Goal: Transaction & Acquisition: Subscribe to service/newsletter

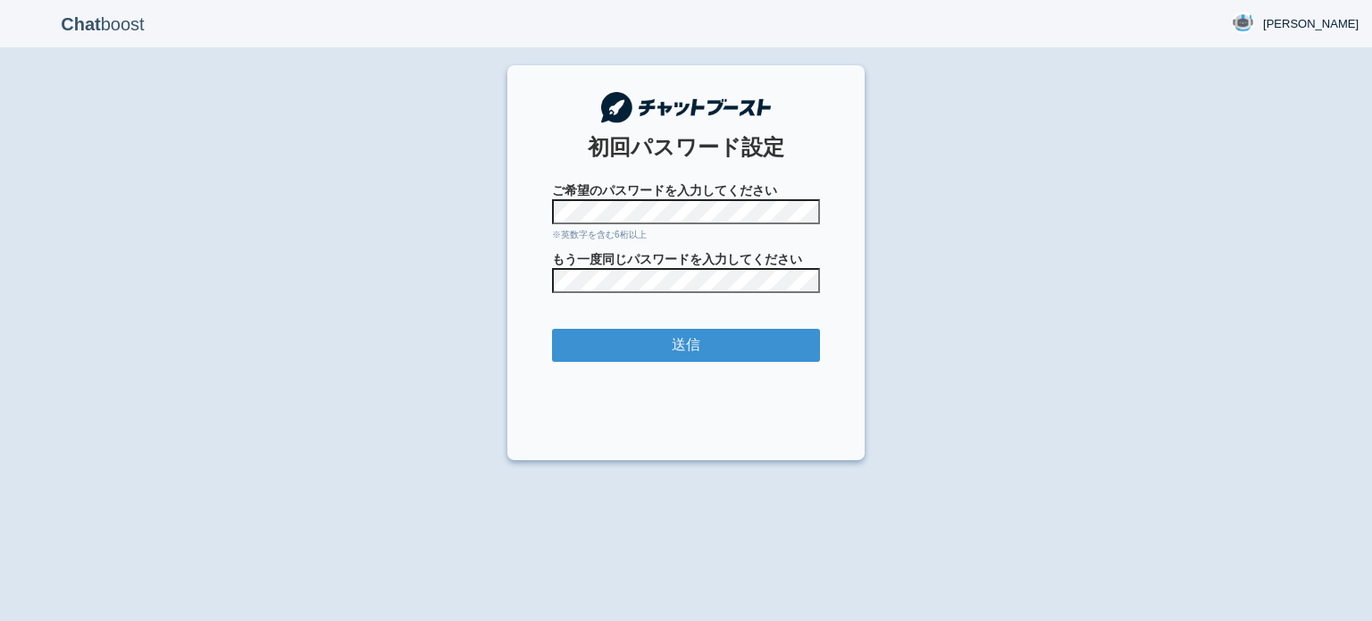
click at [539, 200] on section "初回パスワード設定 ご希望のパスワードを入力してください ※英数字を含む6桁以上 もう一度同じパスワードを入力してください 送信" at bounding box center [685, 262] width 357 height 395
click at [592, 356] on input "送信" at bounding box center [686, 345] width 268 height 33
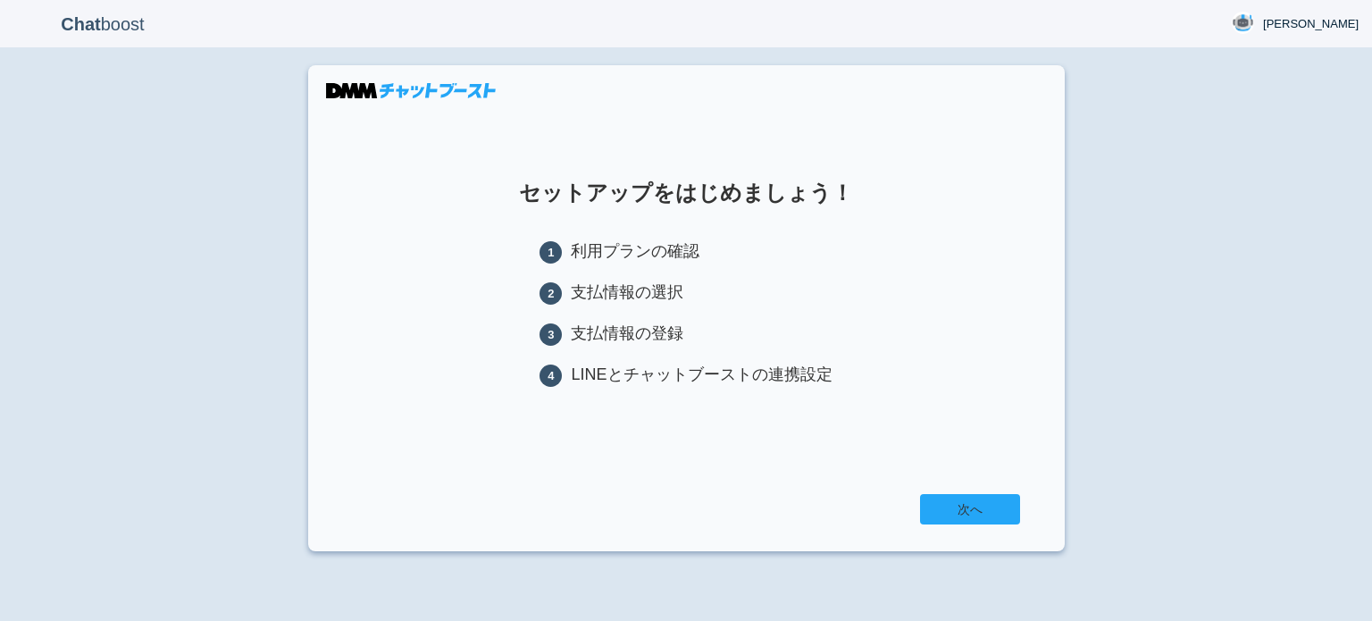
click at [967, 515] on link "次へ" at bounding box center [970, 509] width 100 height 30
click at [965, 506] on link "次へ" at bounding box center [970, 509] width 100 height 30
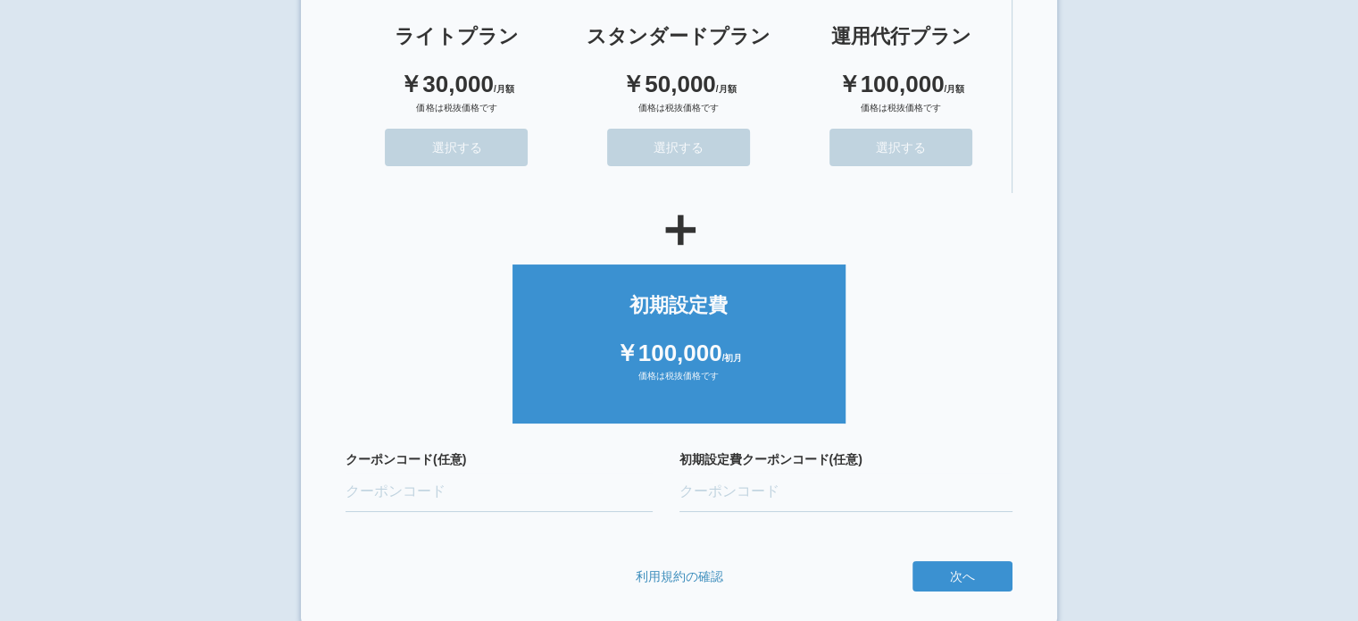
scroll to position [180, 0]
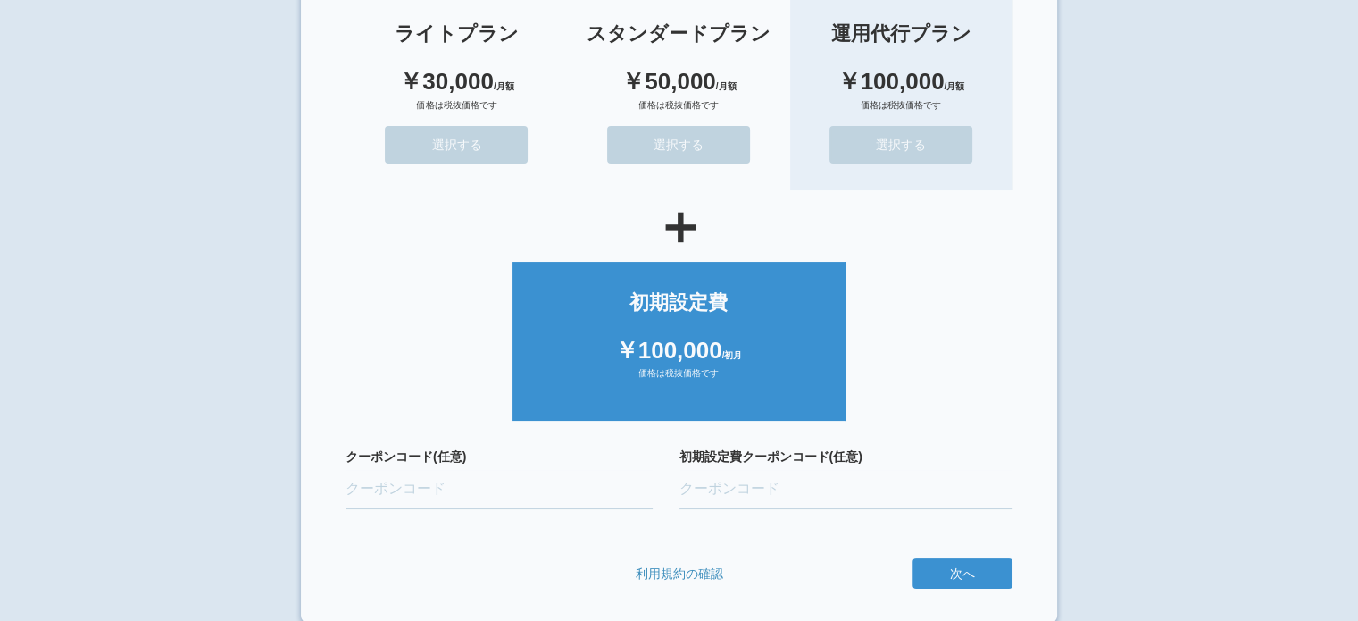
click at [847, 138] on button "選択する" at bounding box center [901, 145] width 143 height 38
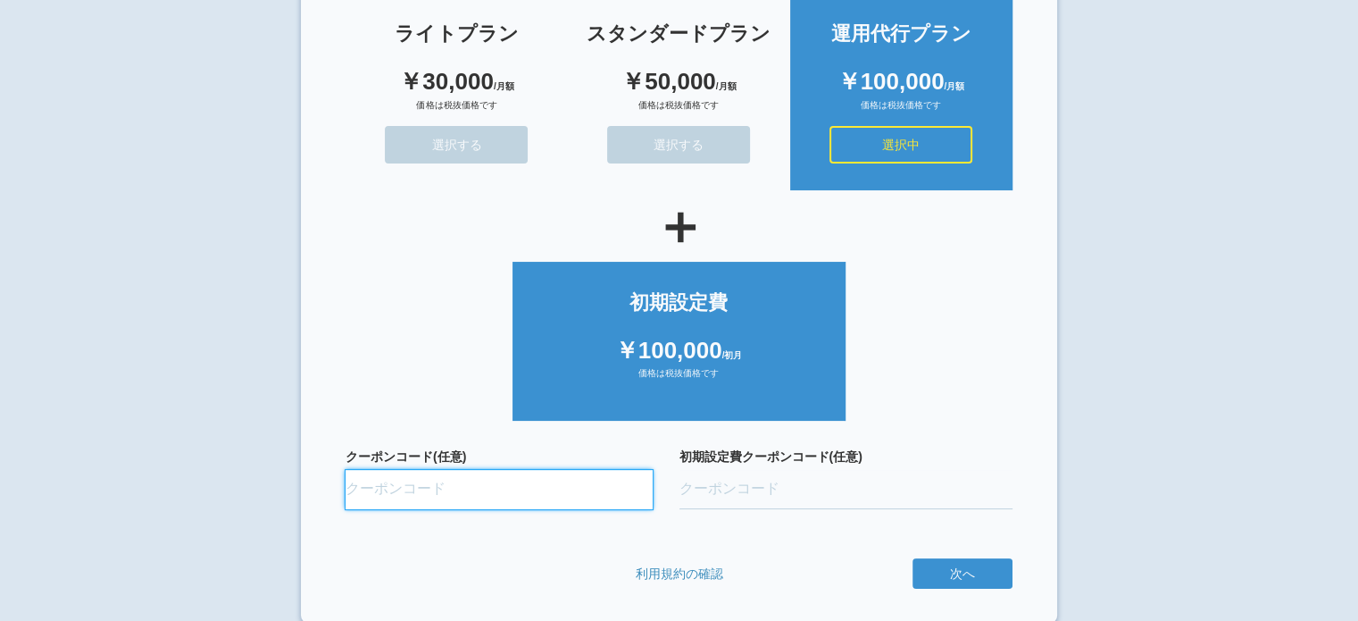
click at [438, 495] on input "クーポンコード(任意)" at bounding box center [499, 489] width 307 height 39
type input "い"
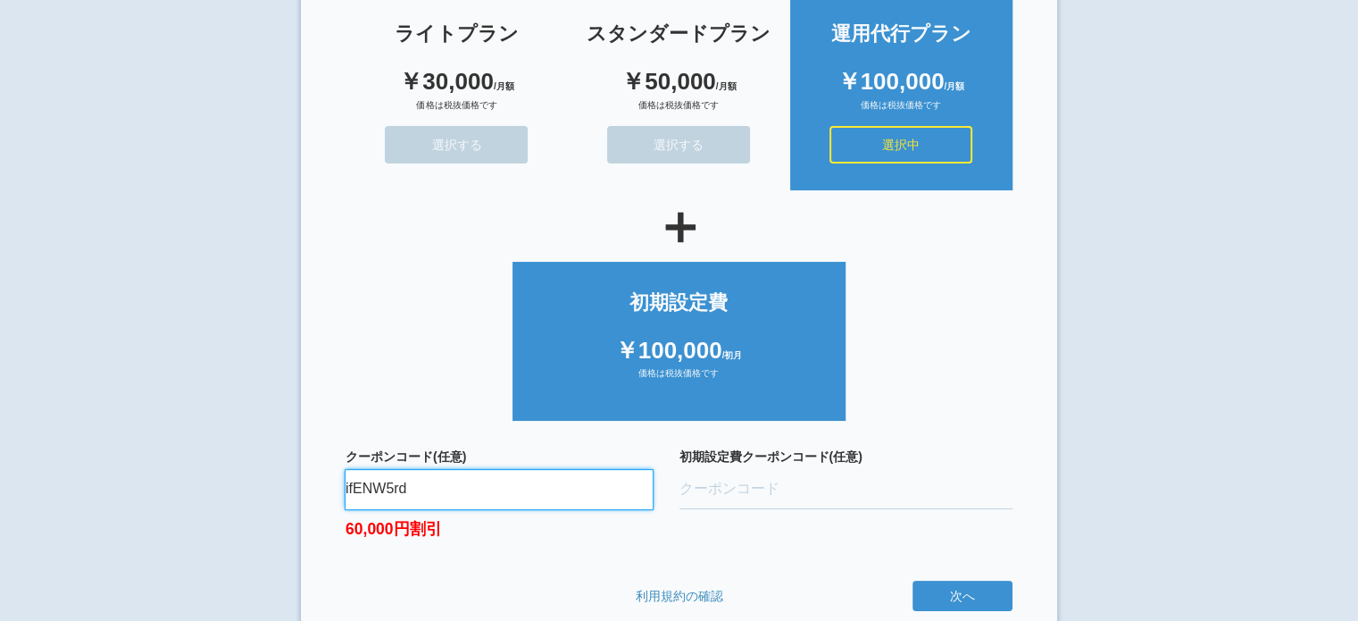
type input "ifENW5rd"
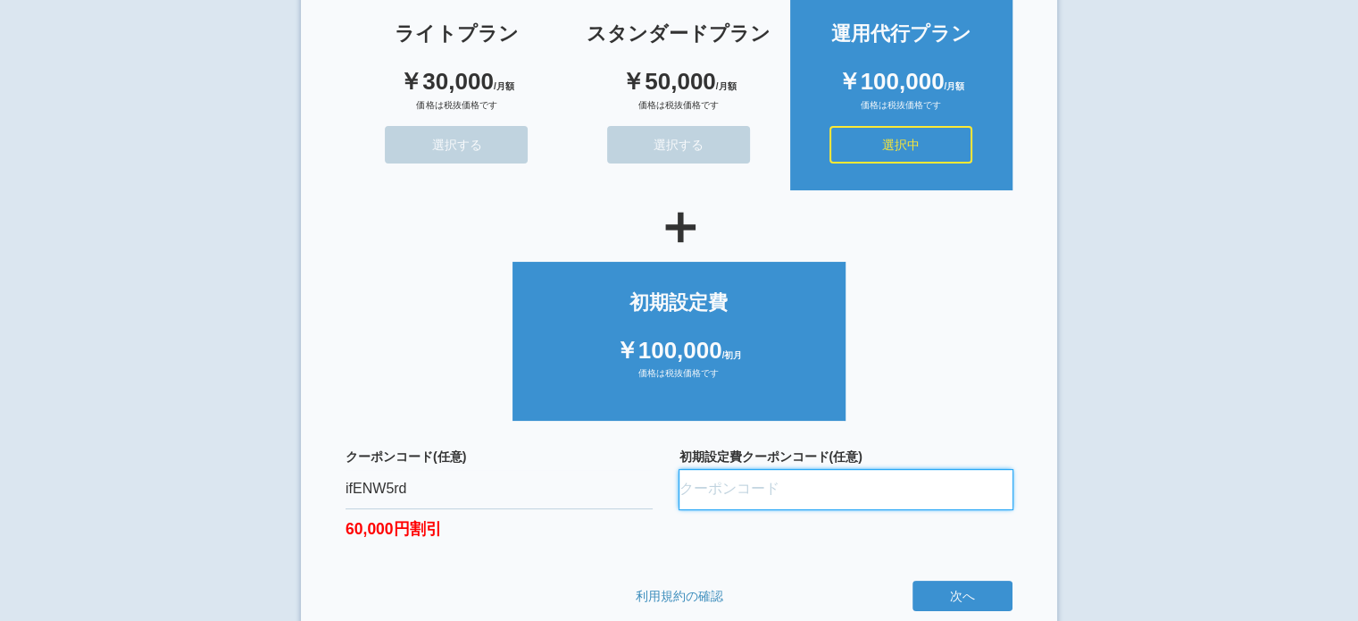
click at [828, 490] on input "初期設定費クーポンコード(任意)" at bounding box center [847, 489] width 334 height 39
type input "oQ9fvfbL"
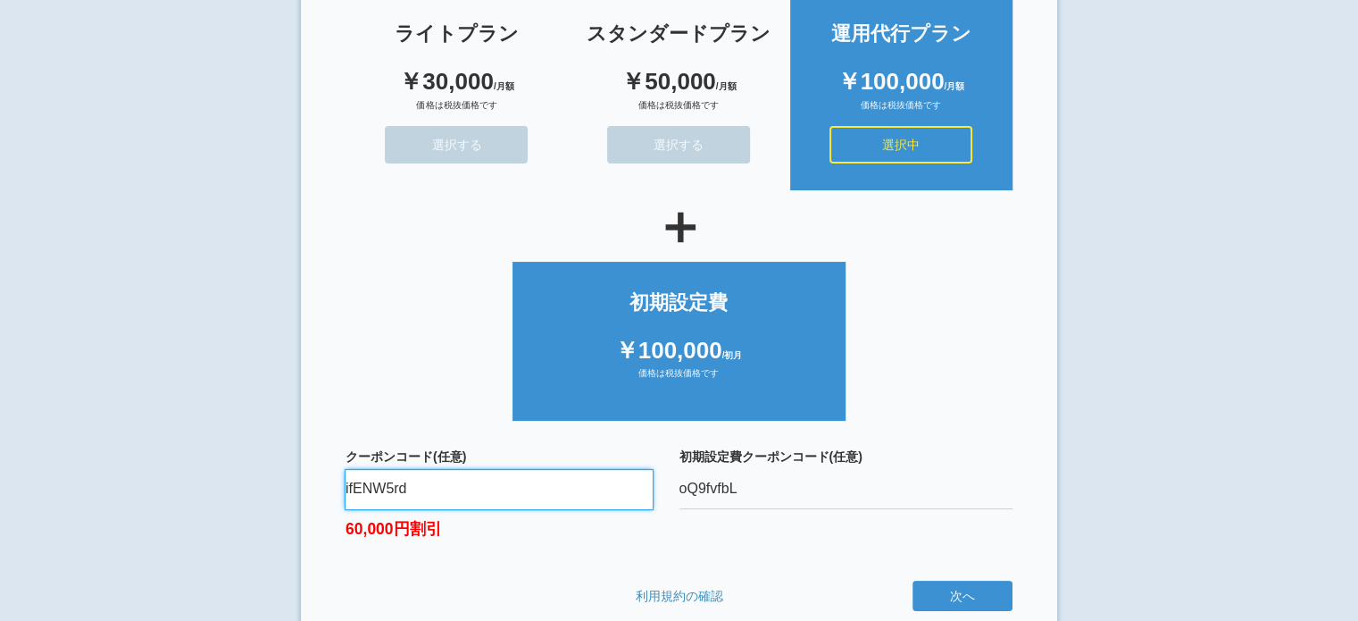
click at [463, 480] on input "ifENW5rd" at bounding box center [499, 489] width 307 height 39
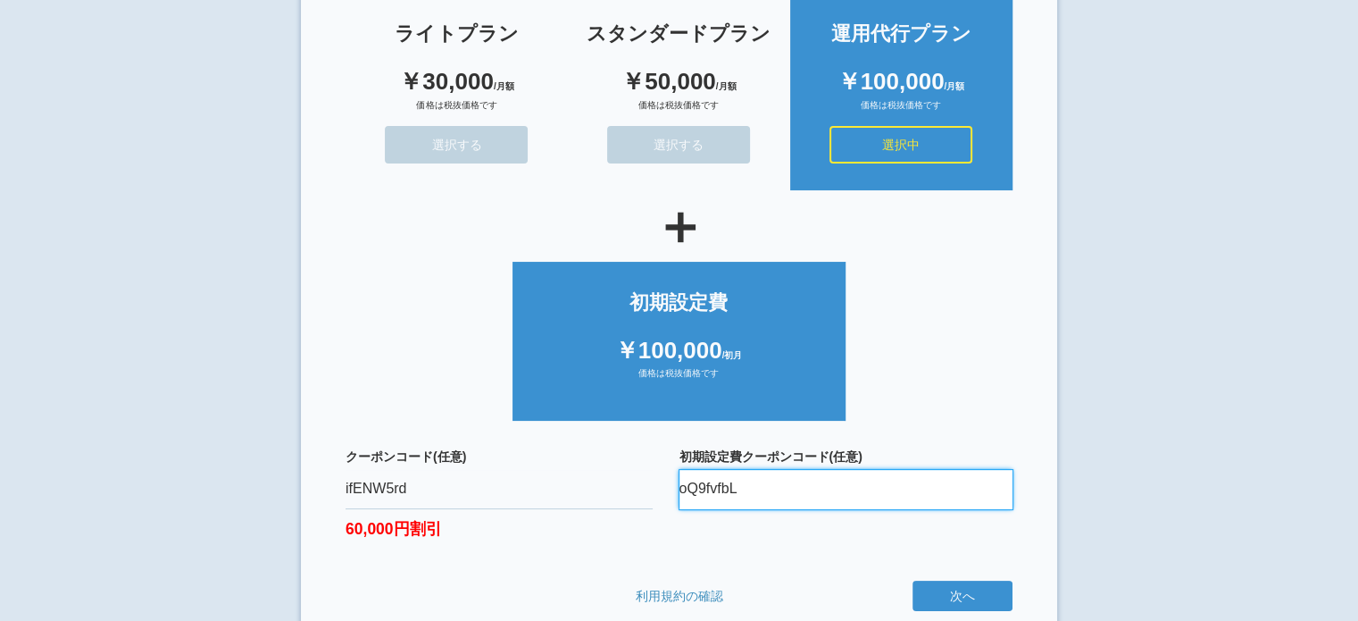
click at [769, 492] on input "oQ9fvfbL" at bounding box center [847, 489] width 334 height 39
click at [961, 597] on button "次へ" at bounding box center [963, 595] width 100 height 30
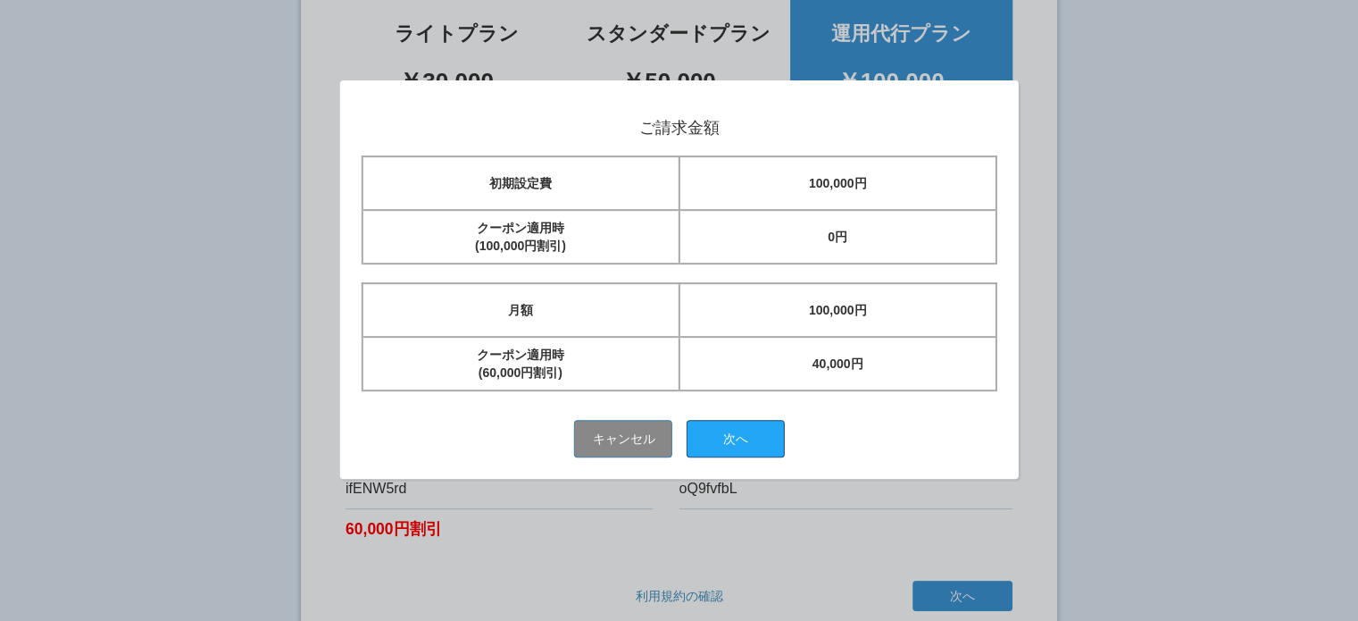
click at [737, 434] on button "次へ" at bounding box center [736, 439] width 98 height 38
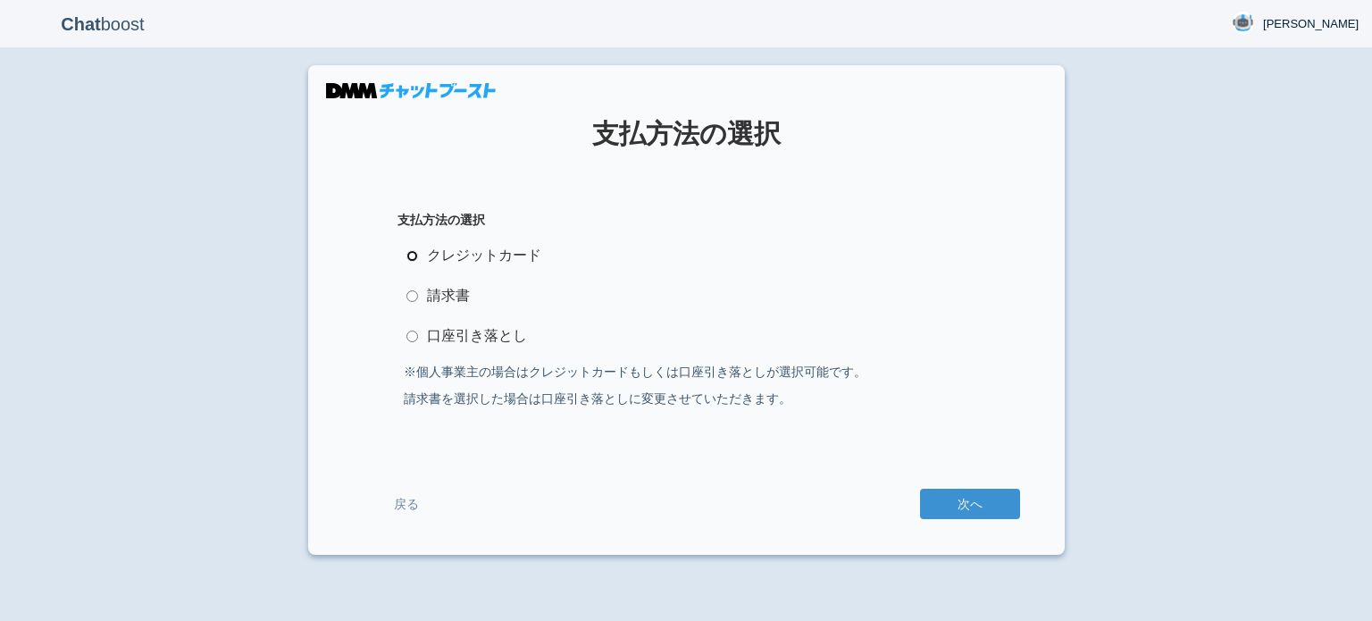
click at [411, 254] on input "クレジットカード" at bounding box center [412, 256] width 12 height 12
radio input "true"
click at [978, 506] on button "次へ" at bounding box center [970, 503] width 100 height 30
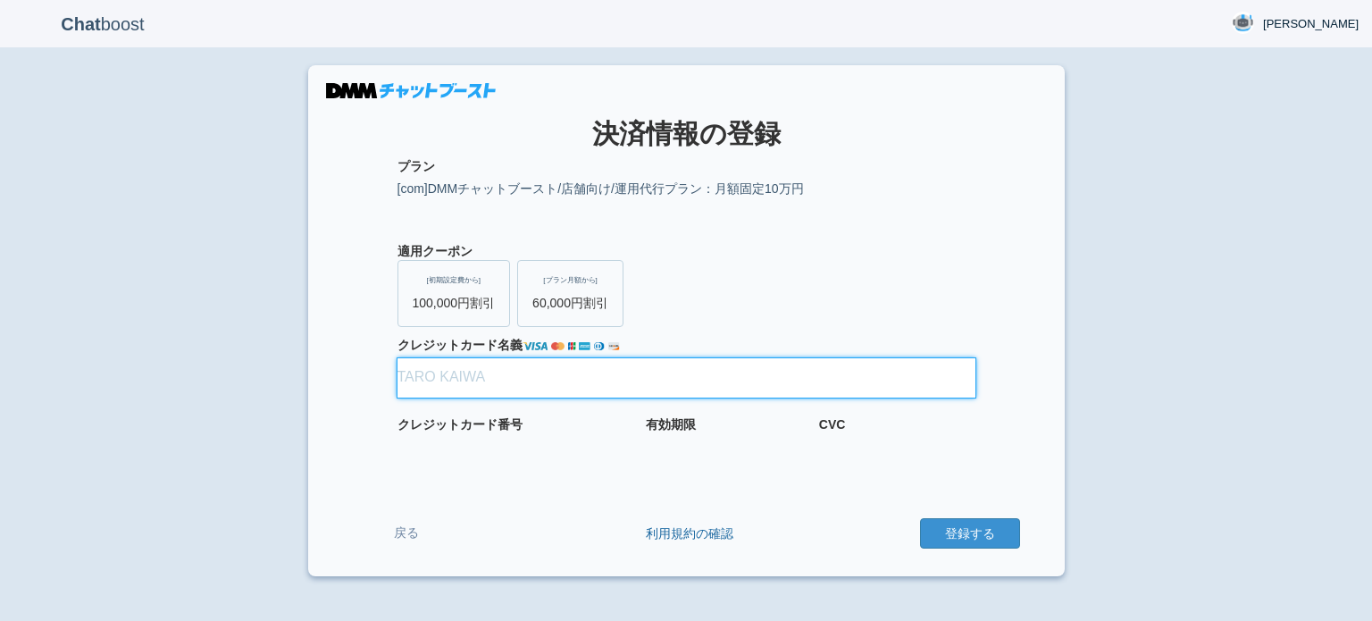
click at [629, 387] on input "クレジット カード名義" at bounding box center [686, 377] width 578 height 39
type input "HARUKA SUGIE"
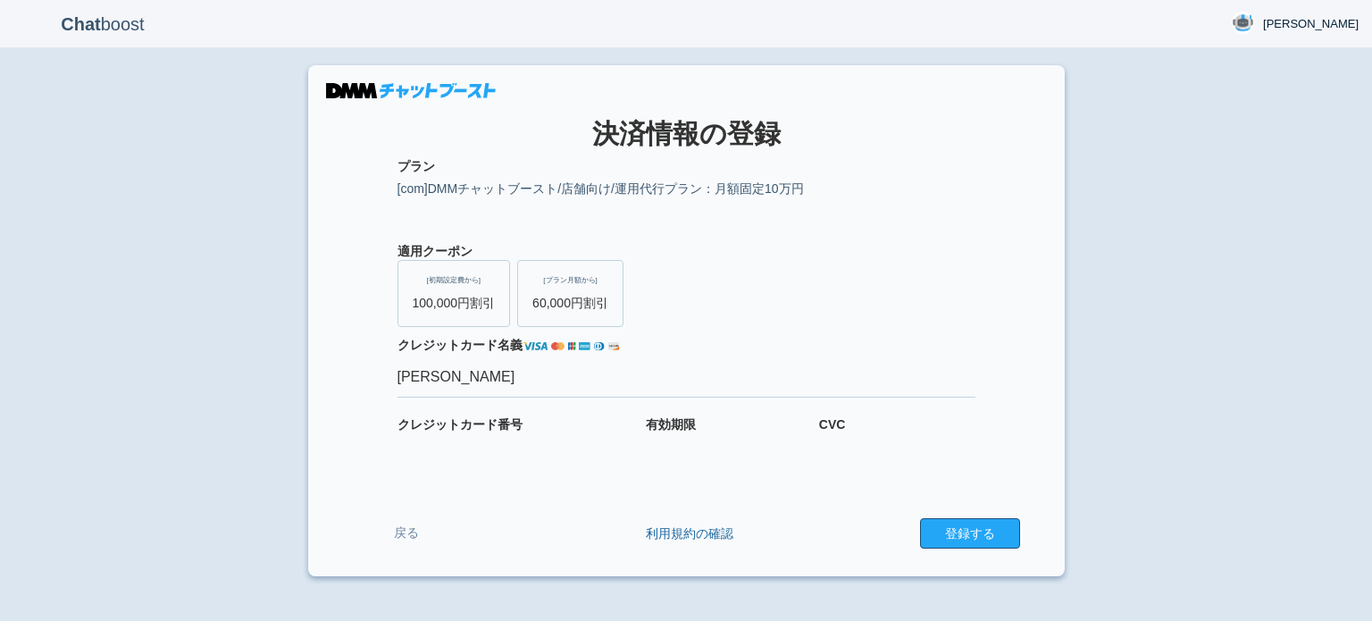
click at [958, 529] on button "登録する" at bounding box center [970, 533] width 100 height 30
click at [936, 520] on button "登録する" at bounding box center [970, 533] width 100 height 30
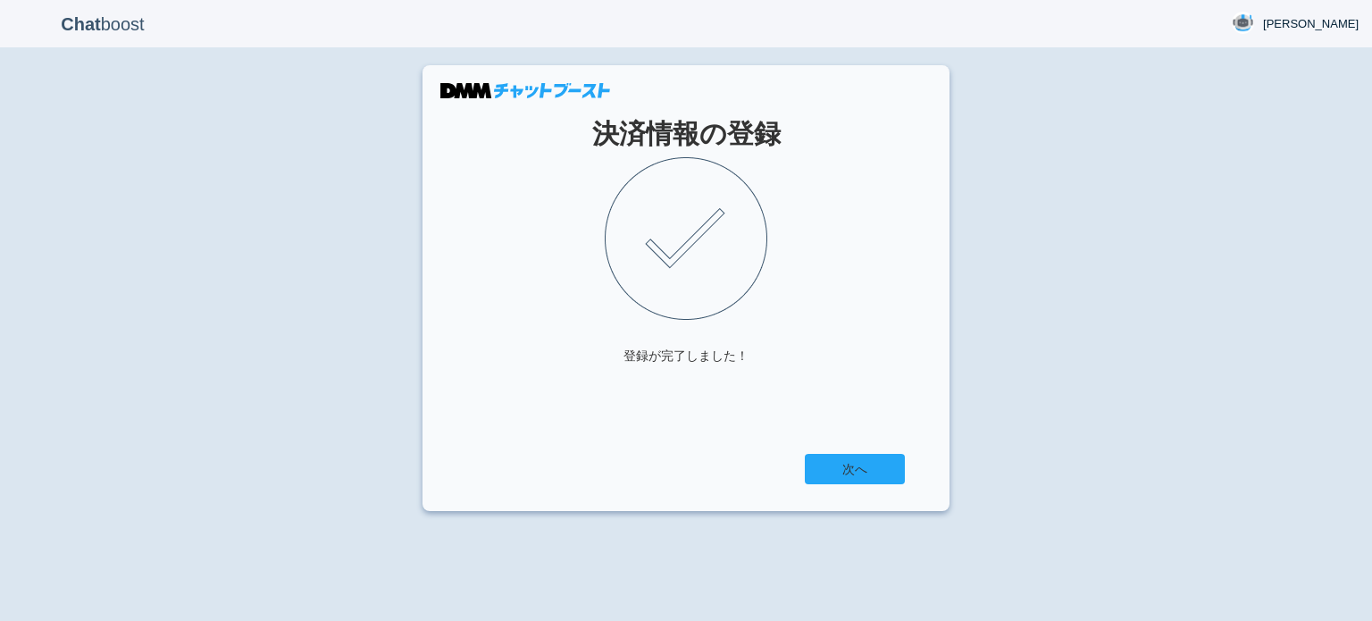
click at [829, 463] on link "次へ" at bounding box center [855, 469] width 100 height 30
